Goal: Information Seeking & Learning: Check status

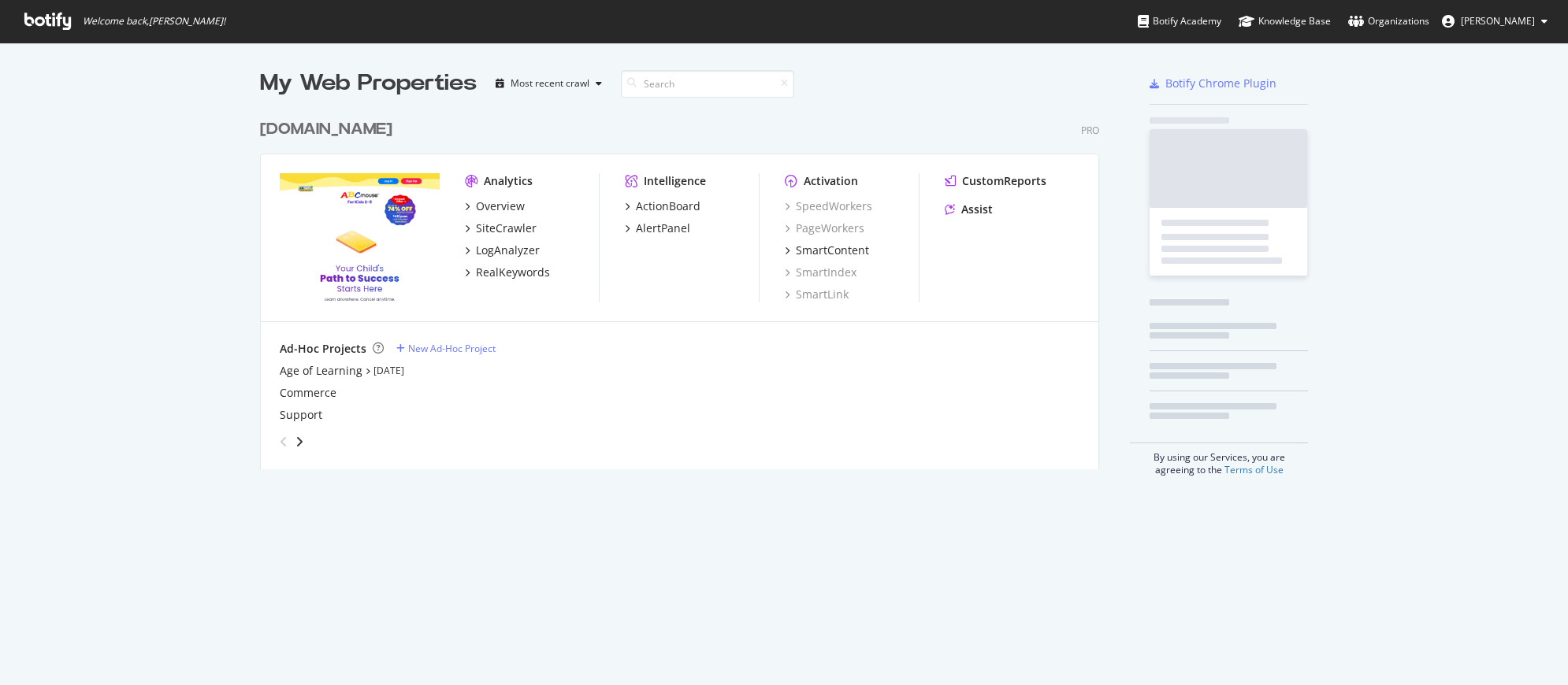
scroll to position [674, 1545]
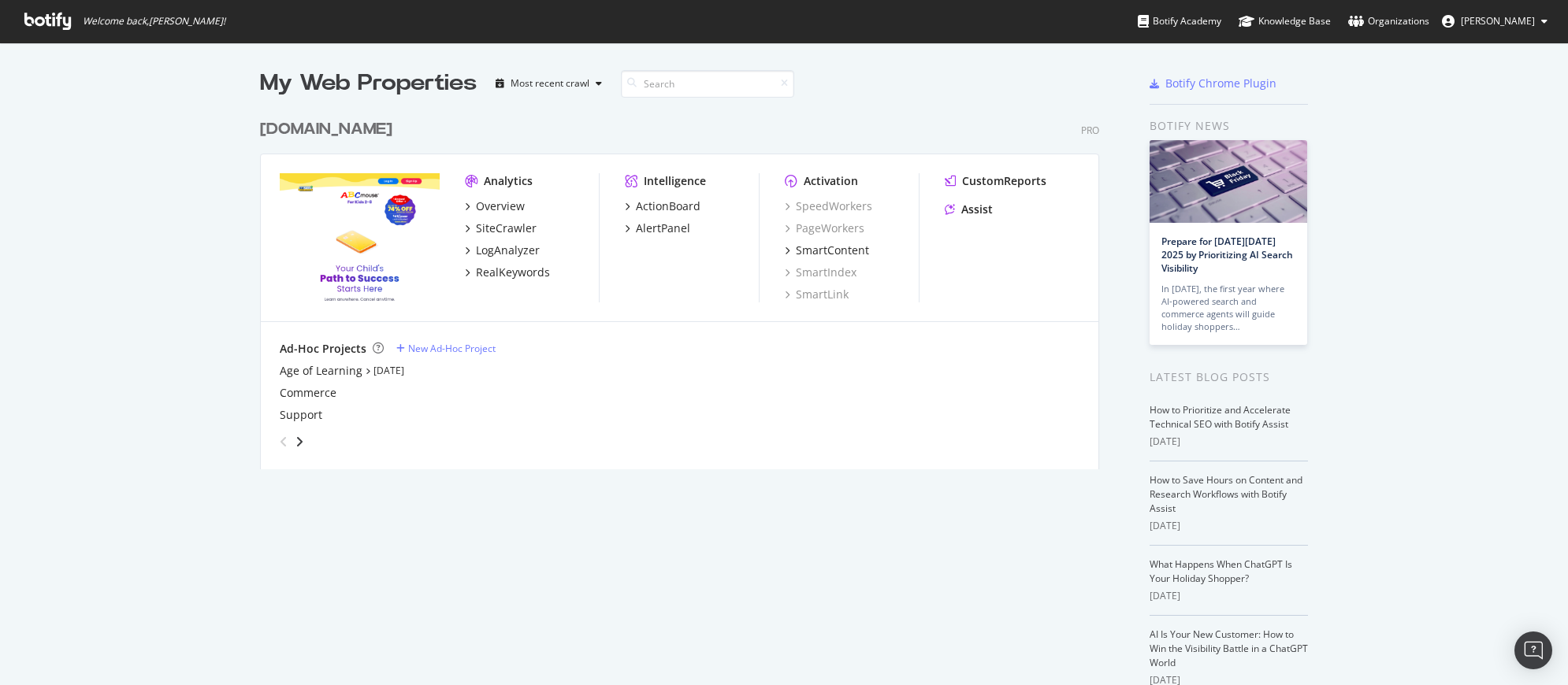
click at [368, 125] on div "[DOMAIN_NAME]" at bounding box center [326, 130] width 132 height 23
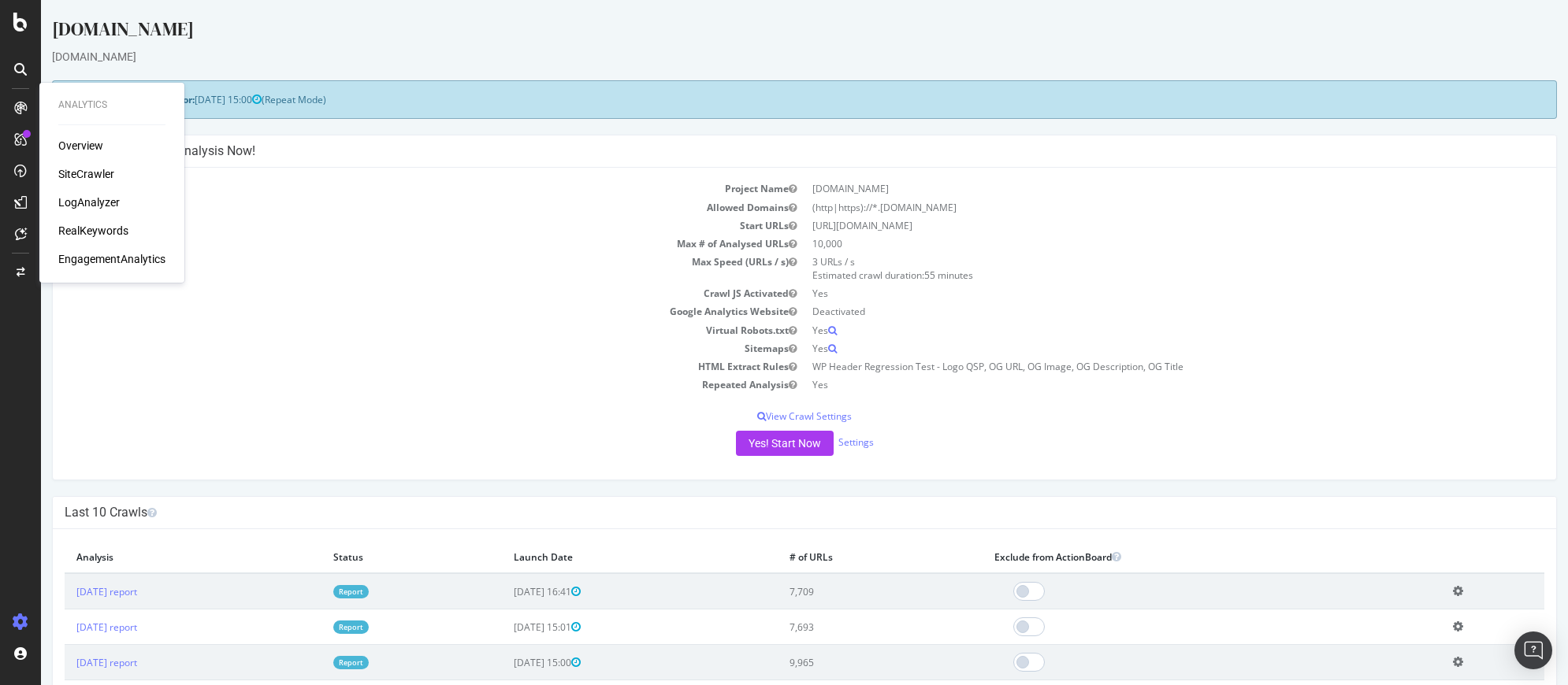
click at [100, 202] on div "LogAnalyzer" at bounding box center [89, 203] width 62 height 15
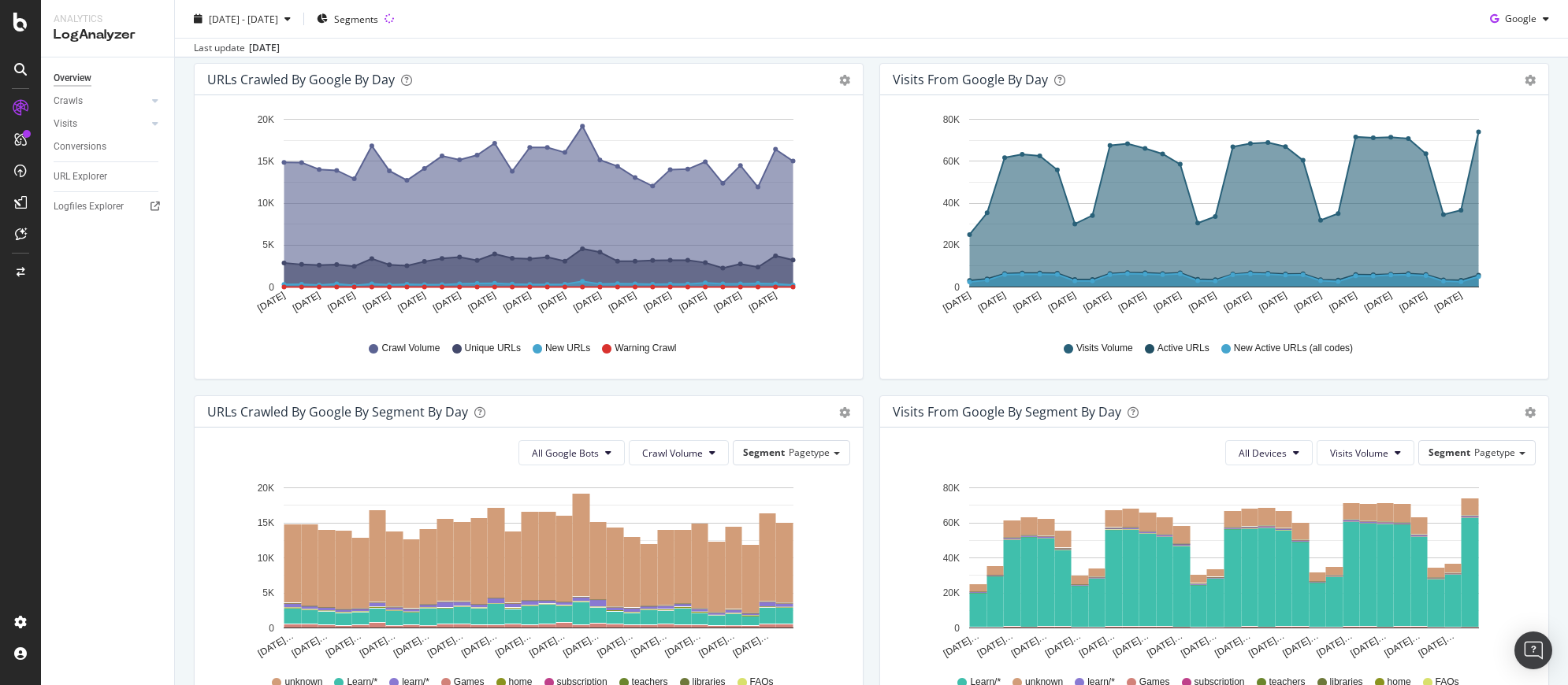
scroll to position [195, 0]
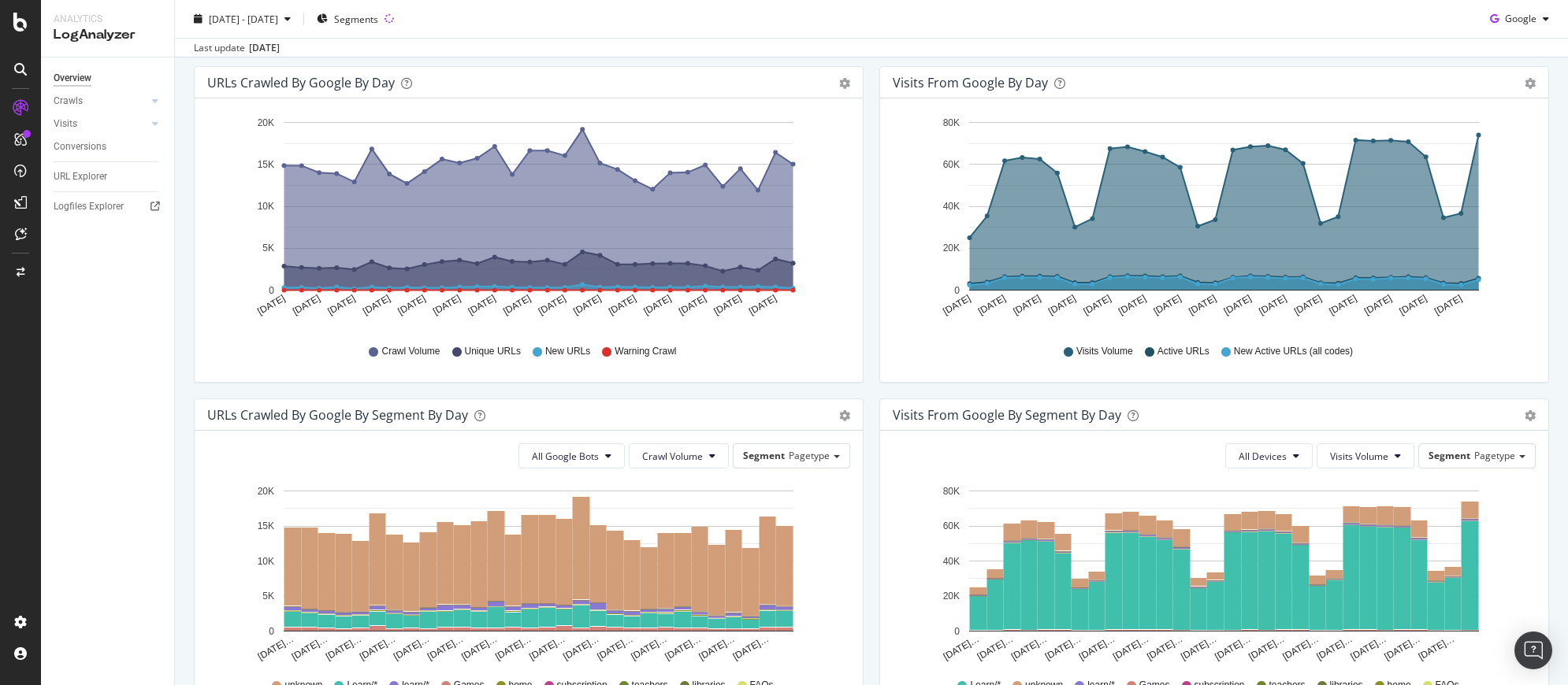
click at [1000, 87] on div "Visits from Google by day" at bounding box center [970, 82] width 155 height 15
click at [1525, 84] on icon "gear" at bounding box center [1530, 83] width 11 height 11
drag, startPoint x: 1293, startPoint y: 85, endPoint x: 1209, endPoint y: 91, distance: 84.2
click at [1293, 85] on div "Visits from Google by day" at bounding box center [1197, 82] width 608 height 15
click at [1057, 84] on div "Visits from Google by day" at bounding box center [1197, 82] width 608 height 15
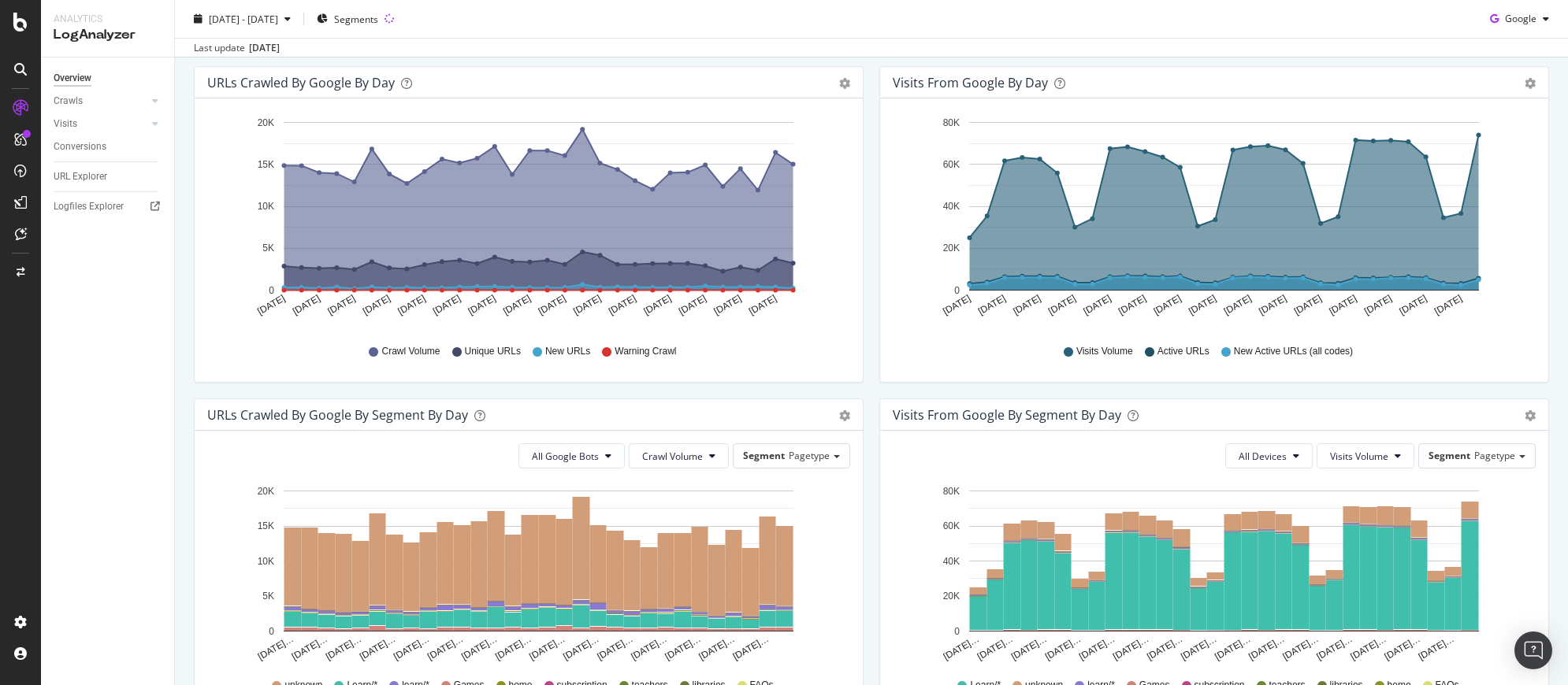
click at [1005, 88] on div "Visits from Google by day" at bounding box center [970, 82] width 155 height 15
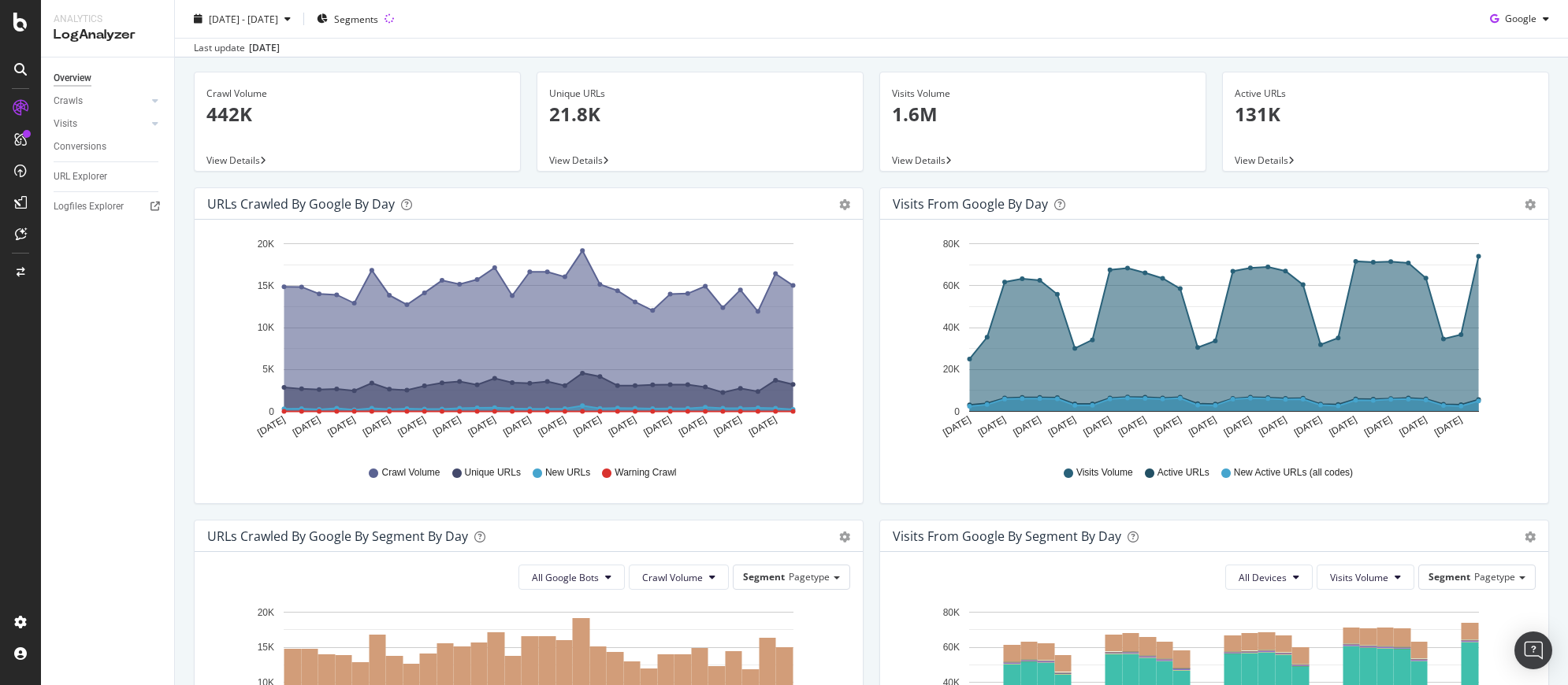
scroll to position [0, 0]
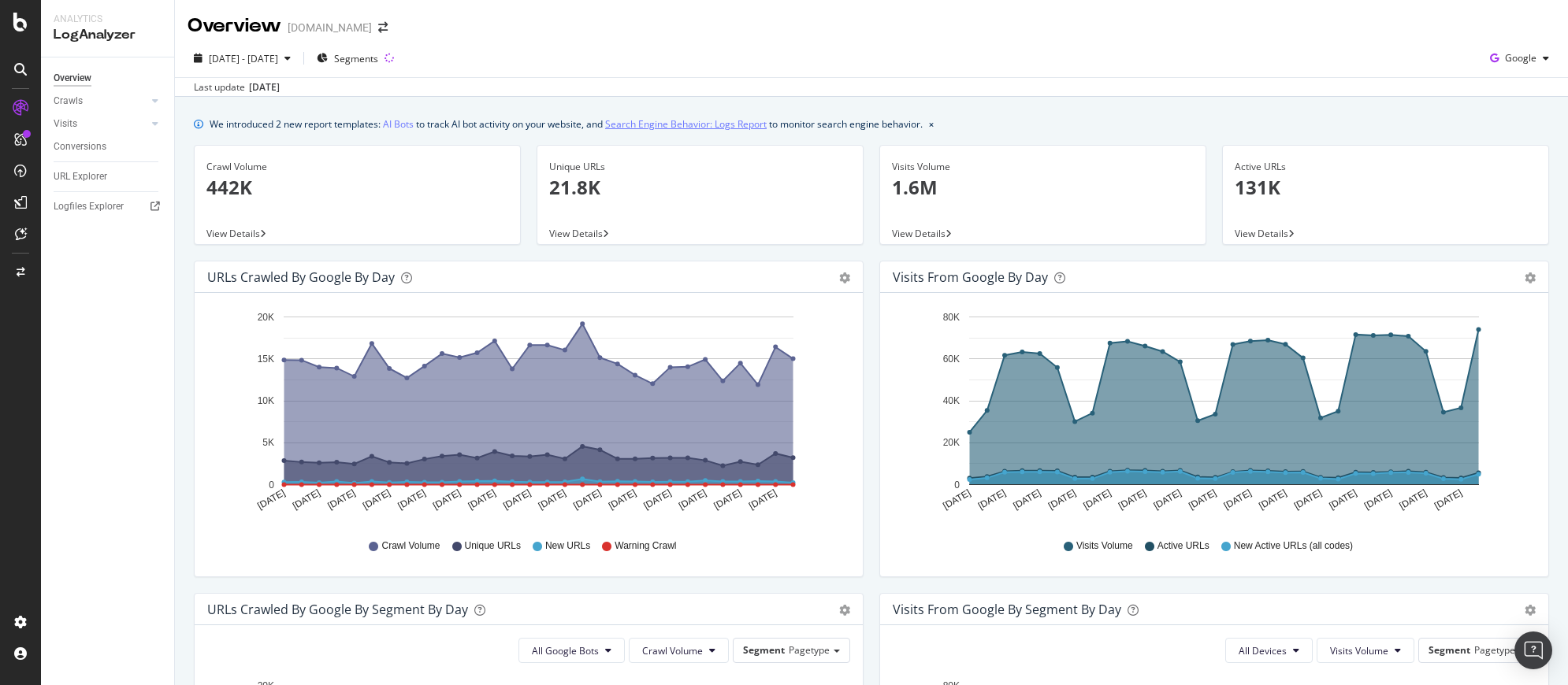
click at [664, 124] on link "Search Engine Behavior: Logs Report" at bounding box center [686, 124] width 161 height 16
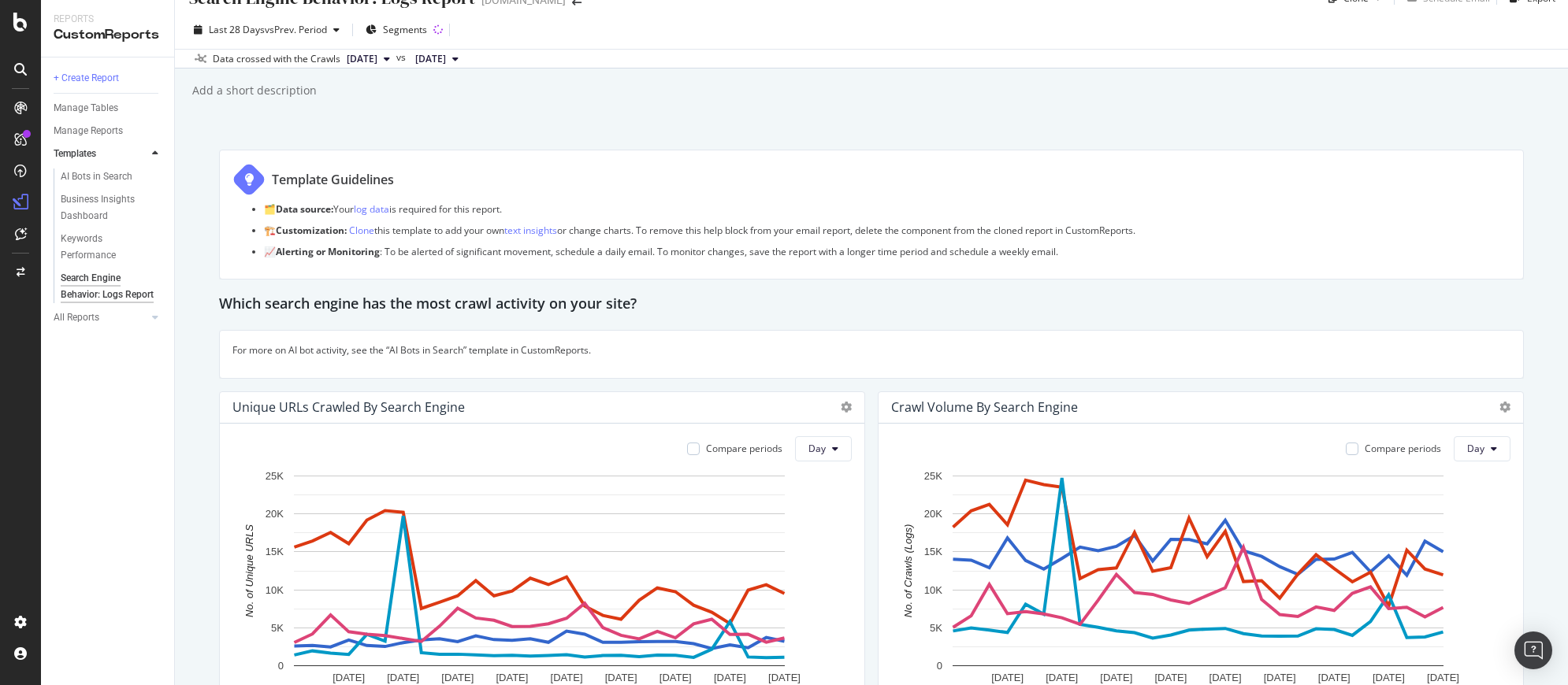
scroll to position [58, 0]
